Goal: Task Accomplishment & Management: Use online tool/utility

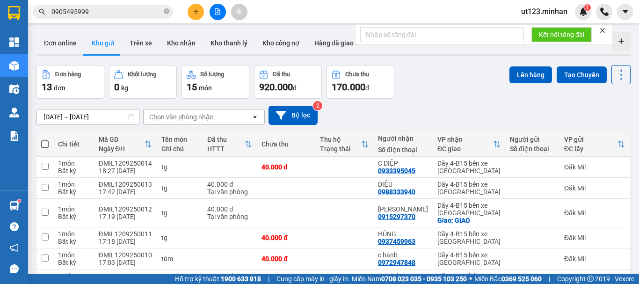
scroll to position [147, 0]
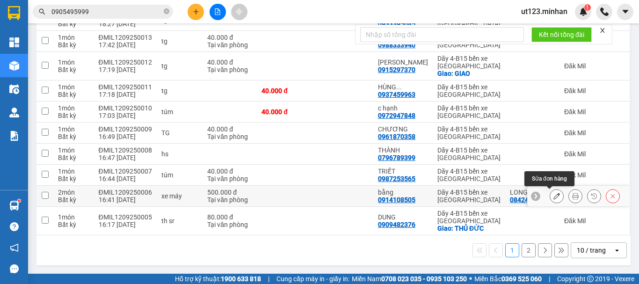
click at [553, 197] on icon at bounding box center [556, 196] width 7 height 7
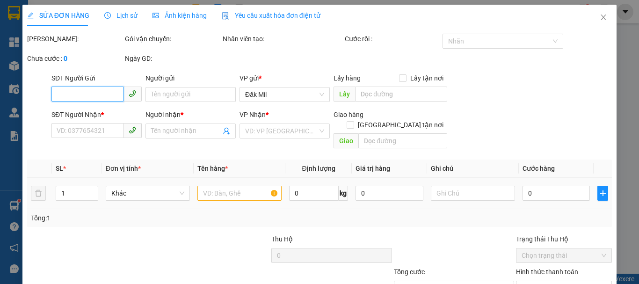
type input "0842434848"
type input "LONG"
type input "0914108505"
type input "bằng"
type input "500.000"
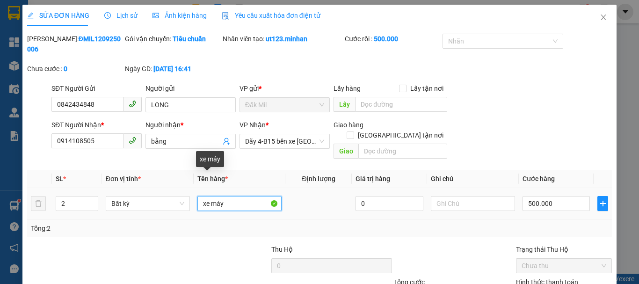
click at [231, 196] on input "xe máy" at bounding box center [239, 203] width 84 height 15
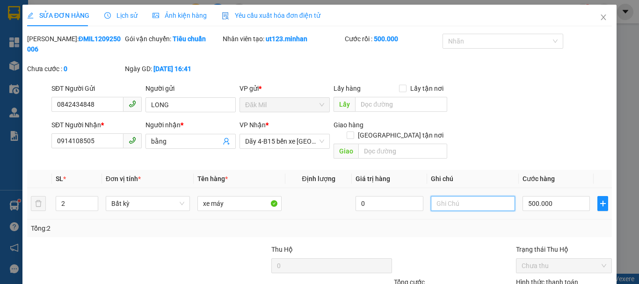
click at [458, 196] on input "text" at bounding box center [473, 203] width 84 height 15
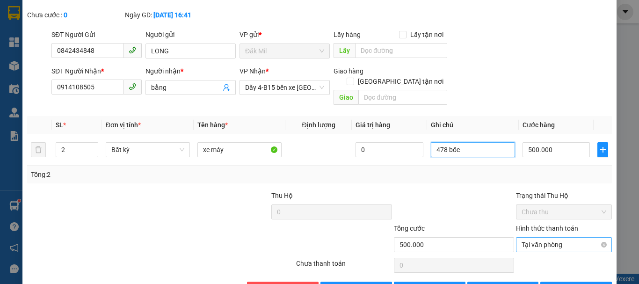
scroll to position [64, 0]
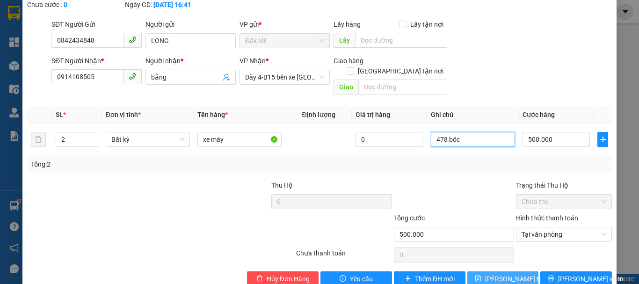
type input "478 bốc"
click at [492, 273] on span "[PERSON_NAME] thay đổi" at bounding box center [522, 278] width 75 height 10
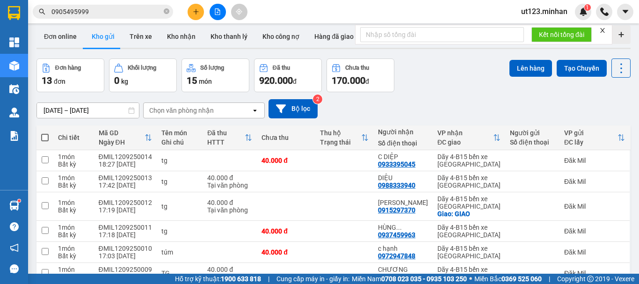
scroll to position [147, 0]
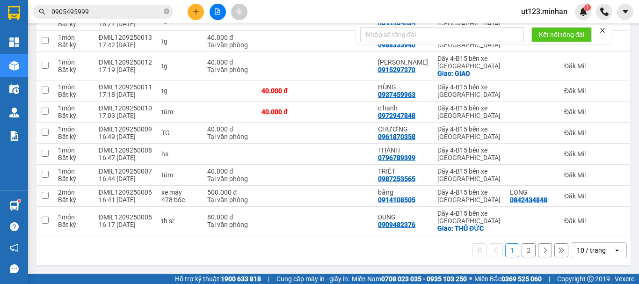
click at [588, 253] on div "10 / trang" at bounding box center [590, 249] width 29 height 9
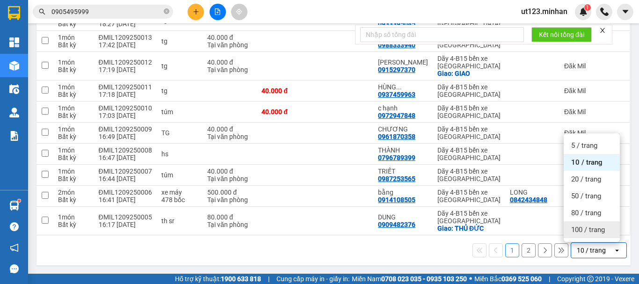
click at [578, 230] on span "100 / trang" at bounding box center [588, 229] width 34 height 9
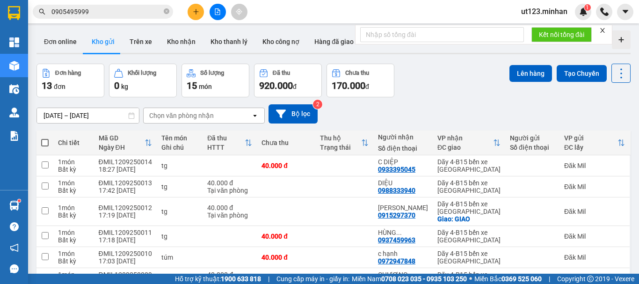
scroll to position [0, 0]
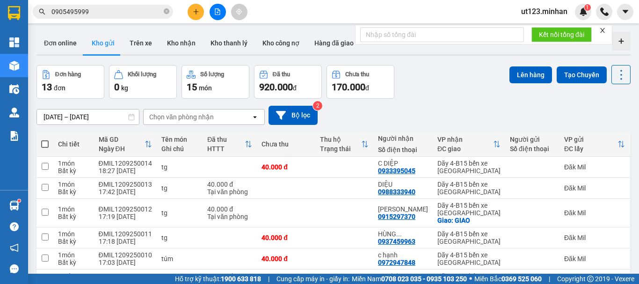
click at [46, 143] on span at bounding box center [44, 143] width 7 height 7
click at [45, 139] on input "checkbox" at bounding box center [45, 139] width 0 height 0
checkbox input "true"
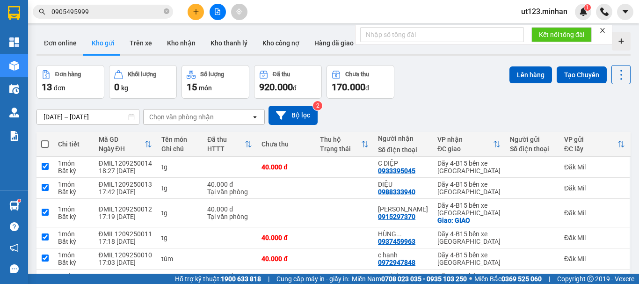
checkbox input "true"
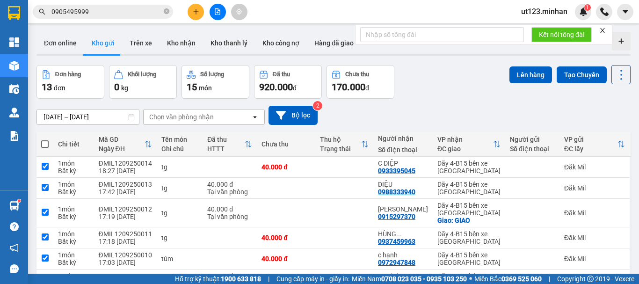
checkbox input "true"
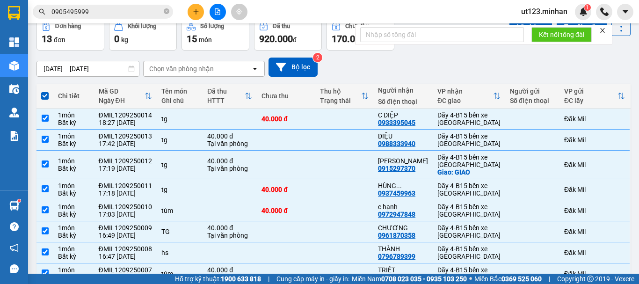
scroll to position [23, 0]
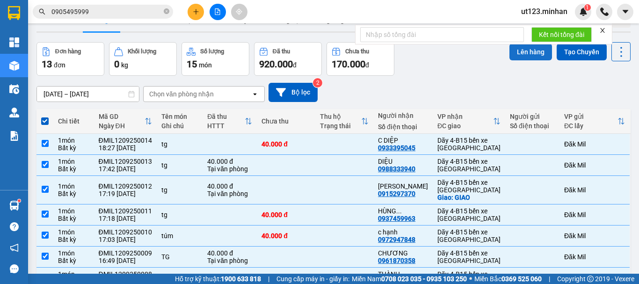
click at [521, 46] on button "Lên hàng" at bounding box center [530, 51] width 43 height 17
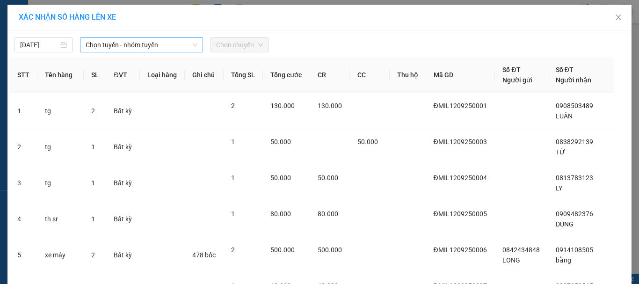
click at [130, 47] on span "Chọn tuyến - nhóm tuyến" at bounding box center [142, 45] width 112 height 14
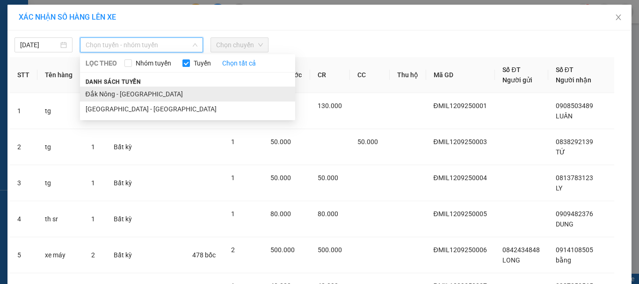
drag, startPoint x: 142, startPoint y: 92, endPoint x: 200, endPoint y: 60, distance: 65.9
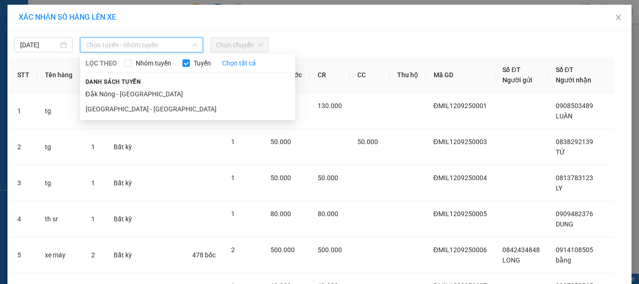
click at [142, 92] on li "Đắk Nông - [GEOGRAPHIC_DATA]" at bounding box center [187, 93] width 215 height 15
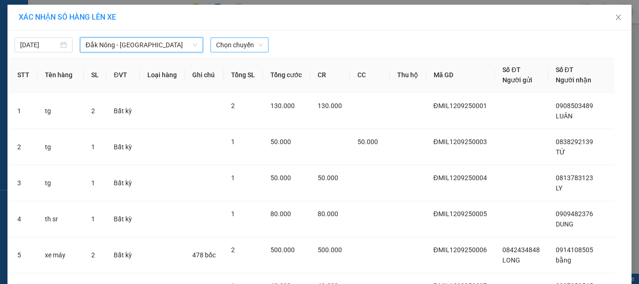
click at [259, 47] on div "Chọn chuyến" at bounding box center [239, 44] width 58 height 15
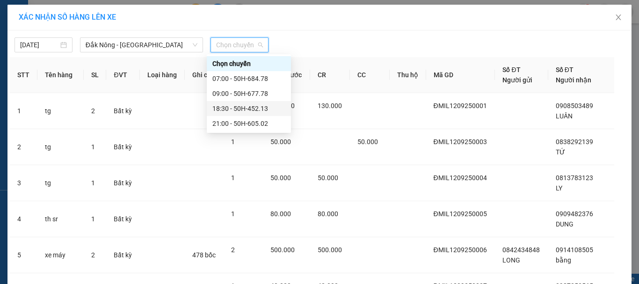
click at [256, 107] on div "18:30 - 50H-452.13" at bounding box center [248, 108] width 73 height 10
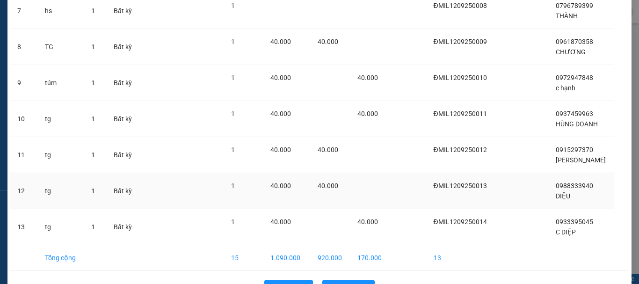
scroll to position [351, 0]
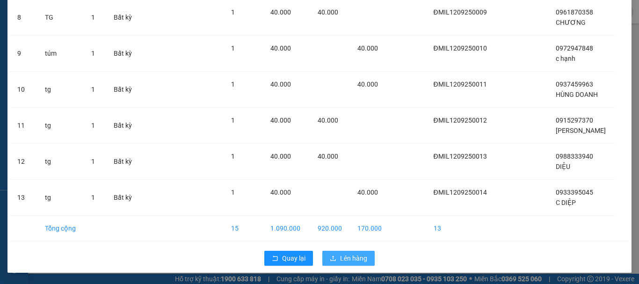
click at [344, 261] on span "Lên hàng" at bounding box center [353, 258] width 27 height 10
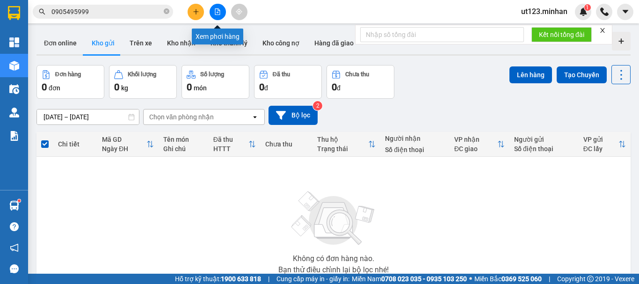
click at [216, 16] on button at bounding box center [217, 12] width 16 height 16
